Goal: Task Accomplishment & Management: Use online tool/utility

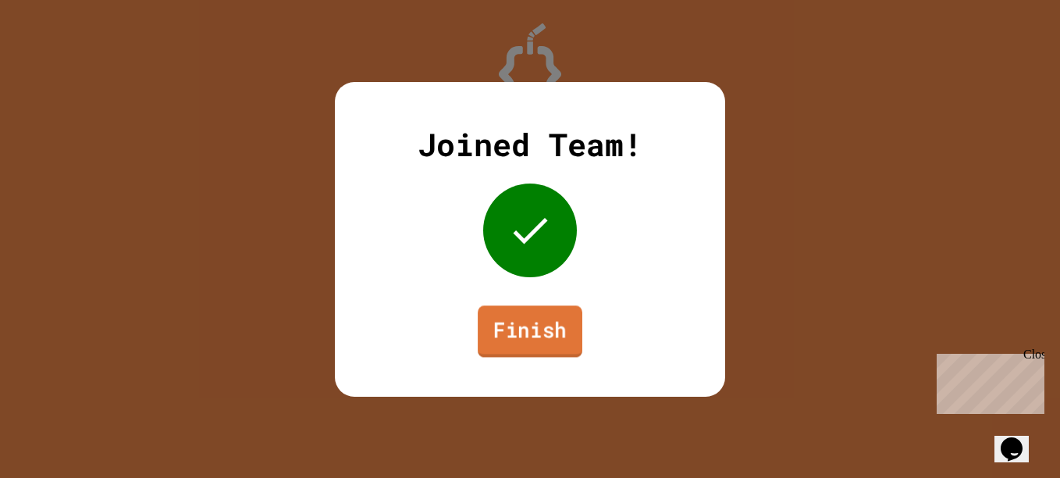
click at [535, 332] on link "Finish" at bounding box center [530, 330] width 105 height 51
click at [530, 329] on link "Finish" at bounding box center [530, 330] width 108 height 51
